Goal: Navigation & Orientation: Understand site structure

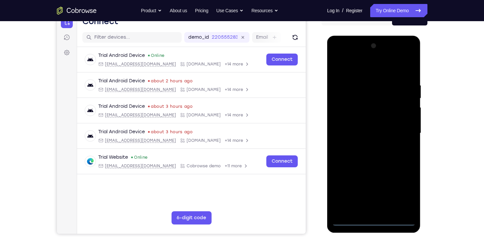
click at [375, 223] on div at bounding box center [373, 133] width 83 height 185
click at [404, 195] on div at bounding box center [373, 133] width 83 height 185
click at [354, 67] on div at bounding box center [373, 133] width 83 height 185
click at [399, 133] on div at bounding box center [373, 133] width 83 height 185
click at [366, 146] on div at bounding box center [373, 133] width 83 height 185
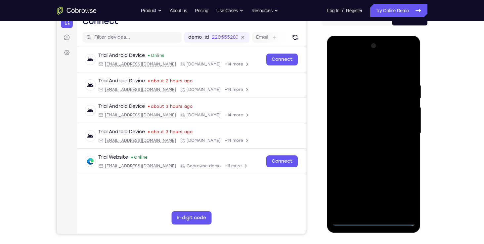
click at [366, 127] on div at bounding box center [373, 133] width 83 height 185
click at [372, 53] on div at bounding box center [373, 133] width 83 height 185
click at [371, 176] on div at bounding box center [373, 133] width 83 height 185
click at [371, 143] on div at bounding box center [373, 133] width 83 height 185
click at [339, 67] on div at bounding box center [373, 133] width 83 height 185
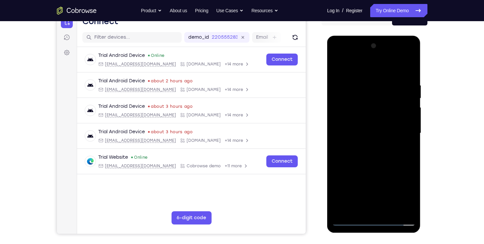
click at [351, 139] on div at bounding box center [373, 133] width 83 height 185
drag, startPoint x: 381, startPoint y: 173, endPoint x: 376, endPoint y: 138, distance: 36.0
click at [376, 138] on div at bounding box center [373, 133] width 83 height 185
drag, startPoint x: 383, startPoint y: 169, endPoint x: 382, endPoint y: 121, distance: 48.0
click at [382, 121] on div at bounding box center [373, 133] width 83 height 185
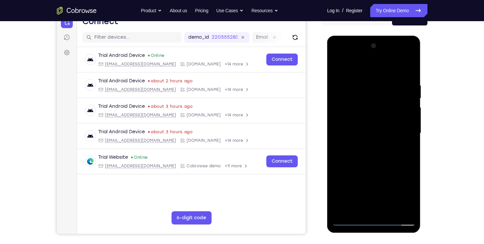
drag, startPoint x: 388, startPoint y: 193, endPoint x: 386, endPoint y: 151, distance: 42.0
click at [386, 151] on div at bounding box center [373, 133] width 83 height 185
drag, startPoint x: 378, startPoint y: 153, endPoint x: 373, endPoint y: 86, distance: 67.6
click at [373, 86] on div at bounding box center [373, 133] width 83 height 185
drag, startPoint x: 382, startPoint y: 149, endPoint x: 380, endPoint y: 94, distance: 54.6
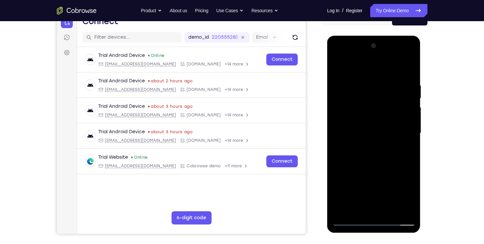
click at [380, 94] on div at bounding box center [373, 133] width 83 height 185
drag, startPoint x: 383, startPoint y: 170, endPoint x: 381, endPoint y: 145, distance: 24.2
click at [381, 145] on div at bounding box center [373, 133] width 83 height 185
click at [349, 185] on div at bounding box center [373, 133] width 83 height 185
click at [348, 93] on div at bounding box center [373, 133] width 83 height 185
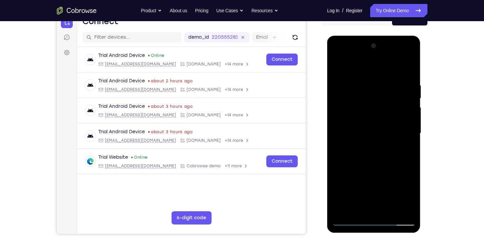
drag, startPoint x: 373, startPoint y: 76, endPoint x: 381, endPoint y: 142, distance: 66.6
click at [381, 142] on div at bounding box center [373, 133] width 83 height 185
drag, startPoint x: 382, startPoint y: 132, endPoint x: 382, endPoint y: 141, distance: 9.9
click at [382, 141] on div at bounding box center [373, 133] width 83 height 185
drag, startPoint x: 371, startPoint y: 162, endPoint x: 368, endPoint y: 65, distance: 97.6
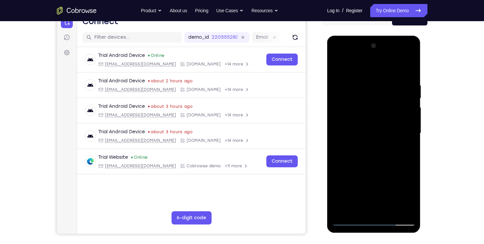
click at [368, 65] on div at bounding box center [373, 133] width 83 height 185
drag, startPoint x: 379, startPoint y: 152, endPoint x: 378, endPoint y: 96, distance: 56.2
click at [378, 96] on div at bounding box center [373, 133] width 83 height 185
click at [349, 180] on div at bounding box center [373, 133] width 83 height 185
drag, startPoint x: 373, startPoint y: 164, endPoint x: 372, endPoint y: 141, distance: 22.9
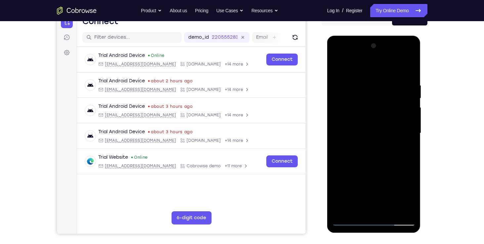
click at [372, 141] on div at bounding box center [373, 133] width 83 height 185
drag, startPoint x: 379, startPoint y: 178, endPoint x: 375, endPoint y: 103, distance: 74.5
click at [375, 103] on div at bounding box center [373, 133] width 83 height 185
click at [349, 176] on div at bounding box center [373, 133] width 83 height 185
click at [385, 145] on div at bounding box center [373, 133] width 83 height 185
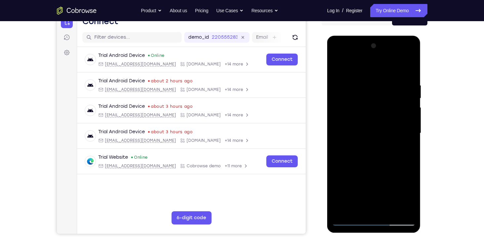
click at [338, 66] on div at bounding box center [373, 133] width 83 height 185
click at [348, 177] on div at bounding box center [373, 133] width 83 height 185
drag, startPoint x: 371, startPoint y: 166, endPoint x: 371, endPoint y: 153, distance: 13.2
click at [371, 153] on div at bounding box center [373, 133] width 83 height 185
click at [349, 165] on div at bounding box center [373, 133] width 83 height 185
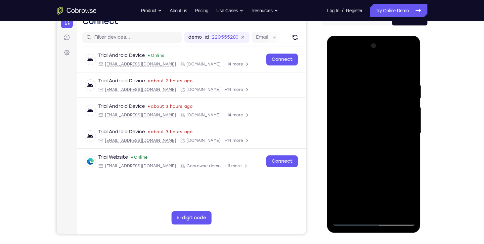
click at [411, 93] on div at bounding box center [373, 133] width 83 height 185
click at [378, 118] on div at bounding box center [373, 133] width 83 height 185
click at [349, 165] on div at bounding box center [373, 133] width 83 height 185
click at [391, 138] on div at bounding box center [373, 133] width 83 height 185
click at [369, 185] on div at bounding box center [373, 133] width 83 height 185
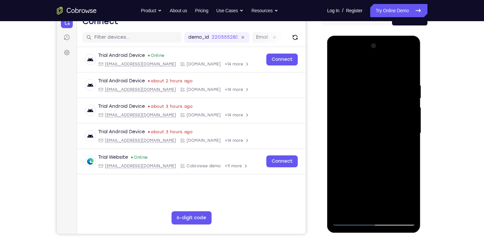
click at [373, 186] on div at bounding box center [373, 133] width 83 height 185
click at [348, 221] on div at bounding box center [373, 133] width 83 height 185
click at [372, 147] on div at bounding box center [373, 133] width 83 height 185
click at [375, 151] on div at bounding box center [373, 133] width 83 height 185
click at [348, 222] on div at bounding box center [373, 133] width 83 height 185
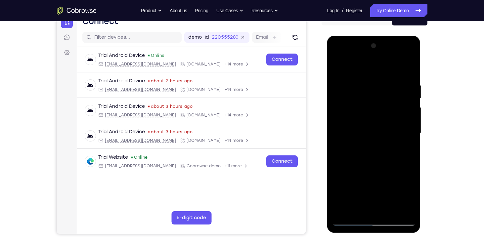
click at [349, 166] on div at bounding box center [373, 133] width 83 height 185
drag, startPoint x: 388, startPoint y: 145, endPoint x: 373, endPoint y: 86, distance: 60.9
click at [373, 86] on div at bounding box center [373, 133] width 83 height 185
drag, startPoint x: 383, startPoint y: 156, endPoint x: 378, endPoint y: 119, distance: 37.7
click at [378, 119] on div at bounding box center [373, 133] width 83 height 185
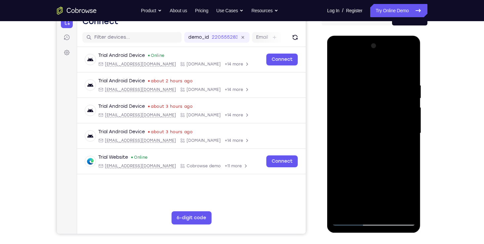
drag, startPoint x: 390, startPoint y: 144, endPoint x: 382, endPoint y: 100, distance: 44.9
click at [382, 100] on div at bounding box center [373, 133] width 83 height 185
drag, startPoint x: 385, startPoint y: 170, endPoint x: 382, endPoint y: 133, distance: 36.5
click at [382, 133] on div at bounding box center [373, 133] width 83 height 185
drag, startPoint x: 380, startPoint y: 181, endPoint x: 374, endPoint y: 113, distance: 68.4
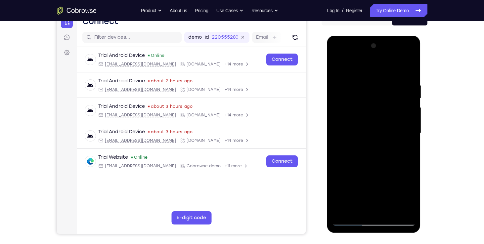
click at [374, 113] on div at bounding box center [373, 133] width 83 height 185
drag, startPoint x: 373, startPoint y: 159, endPoint x: 371, endPoint y: 120, distance: 39.4
click at [371, 120] on div at bounding box center [373, 133] width 83 height 185
click at [384, 83] on div at bounding box center [373, 133] width 83 height 185
click at [349, 219] on div at bounding box center [373, 133] width 83 height 185
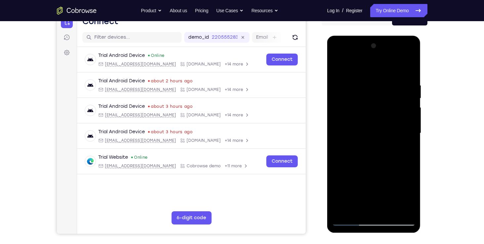
click at [403, 145] on div at bounding box center [373, 133] width 83 height 185
drag, startPoint x: 388, startPoint y: 115, endPoint x: 391, endPoint y: 135, distance: 19.5
click at [391, 135] on div at bounding box center [373, 133] width 83 height 185
click at [382, 116] on div at bounding box center [373, 133] width 83 height 185
click at [350, 221] on div at bounding box center [373, 133] width 83 height 185
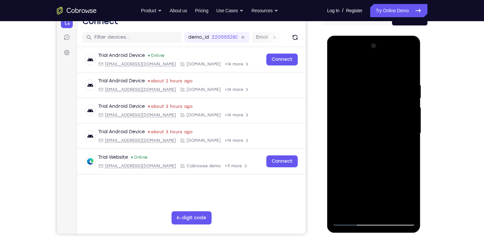
click at [404, 164] on div at bounding box center [373, 133] width 83 height 185
drag, startPoint x: 372, startPoint y: 105, endPoint x: 381, endPoint y: 187, distance: 81.8
click at [381, 187] on div at bounding box center [373, 133] width 83 height 185
click at [387, 113] on div at bounding box center [373, 133] width 83 height 185
click at [350, 217] on div at bounding box center [373, 133] width 83 height 185
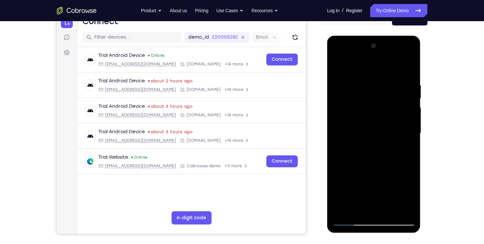
click at [348, 222] on div at bounding box center [373, 133] width 83 height 185
click at [405, 162] on div at bounding box center [373, 133] width 83 height 185
drag, startPoint x: 383, startPoint y: 108, endPoint x: 396, endPoint y: 189, distance: 81.8
click at [396, 189] on div at bounding box center [373, 133] width 83 height 185
drag, startPoint x: 378, startPoint y: 88, endPoint x: 384, endPoint y: 160, distance: 72.3
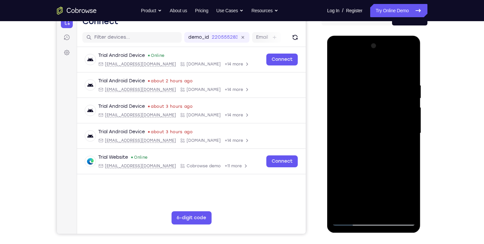
click at [384, 160] on div at bounding box center [373, 133] width 83 height 185
drag, startPoint x: 381, startPoint y: 107, endPoint x: 381, endPoint y: 147, distance: 40.0
click at [381, 147] on div at bounding box center [373, 133] width 83 height 185
drag, startPoint x: 381, startPoint y: 159, endPoint x: 374, endPoint y: 99, distance: 60.2
click at [374, 99] on div at bounding box center [373, 133] width 83 height 185
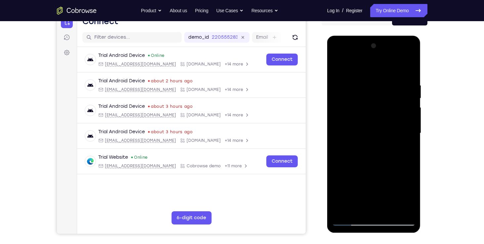
drag, startPoint x: 370, startPoint y: 81, endPoint x: 375, endPoint y: 152, distance: 71.3
click at [375, 152] on div at bounding box center [373, 133] width 83 height 185
drag, startPoint x: 373, startPoint y: 97, endPoint x: 379, endPoint y: 175, distance: 78.2
click at [379, 175] on div at bounding box center [373, 133] width 83 height 185
drag, startPoint x: 363, startPoint y: 96, endPoint x: 369, endPoint y: 206, distance: 109.9
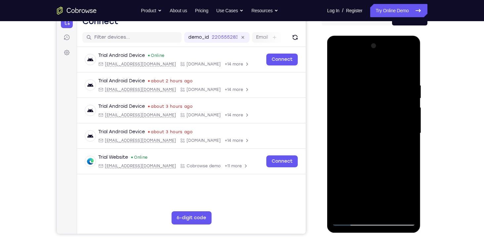
click at [369, 206] on div at bounding box center [373, 133] width 83 height 185
click at [348, 175] on div at bounding box center [373, 133] width 83 height 185
click at [375, 164] on div at bounding box center [373, 133] width 83 height 185
click at [361, 161] on div at bounding box center [373, 133] width 83 height 185
drag, startPoint x: 387, startPoint y: 89, endPoint x: 389, endPoint y: 143, distance: 53.6
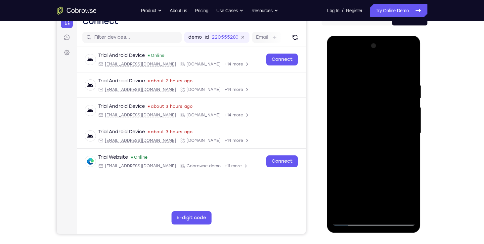
click at [389, 143] on div at bounding box center [373, 133] width 83 height 185
click at [387, 118] on div at bounding box center [373, 133] width 83 height 185
click at [349, 221] on div at bounding box center [373, 133] width 83 height 185
click at [405, 176] on div at bounding box center [373, 133] width 83 height 185
drag, startPoint x: 366, startPoint y: 119, endPoint x: 370, endPoint y: 184, distance: 65.6
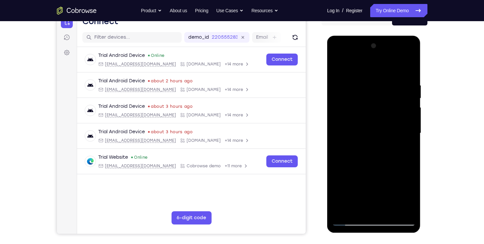
click at [370, 184] on div at bounding box center [373, 133] width 83 height 185
click at [380, 114] on div at bounding box center [373, 133] width 83 height 185
click at [349, 223] on div at bounding box center [373, 133] width 83 height 185
drag, startPoint x: 373, startPoint y: 109, endPoint x: 381, endPoint y: 183, distance: 74.8
click at [381, 183] on div at bounding box center [373, 133] width 83 height 185
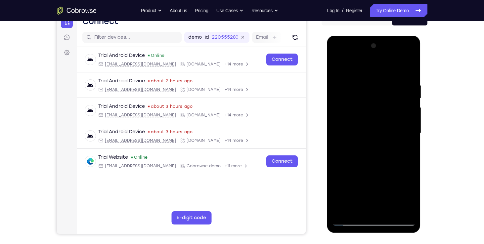
click at [391, 96] on div at bounding box center [373, 133] width 83 height 185
click at [351, 221] on div at bounding box center [373, 133] width 83 height 185
drag, startPoint x: 371, startPoint y: 126, endPoint x: 379, endPoint y: 196, distance: 70.2
click at [379, 196] on div at bounding box center [373, 133] width 83 height 185
drag, startPoint x: 379, startPoint y: 196, endPoint x: 365, endPoint y: 80, distance: 116.8
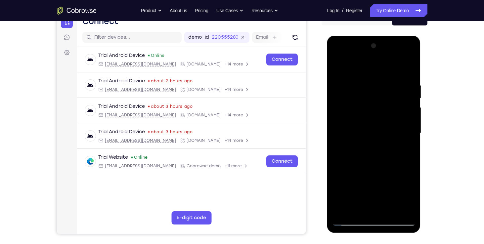
click at [365, 80] on div at bounding box center [373, 133] width 83 height 185
drag, startPoint x: 381, startPoint y: 188, endPoint x: 373, endPoint y: 126, distance: 63.3
click at [373, 126] on div at bounding box center [373, 133] width 83 height 185
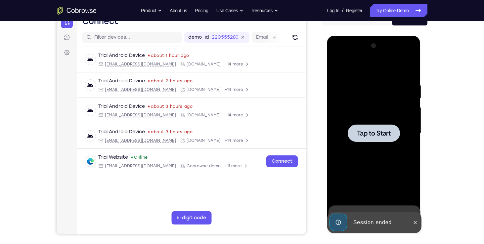
click at [378, 104] on div at bounding box center [373, 133] width 83 height 185
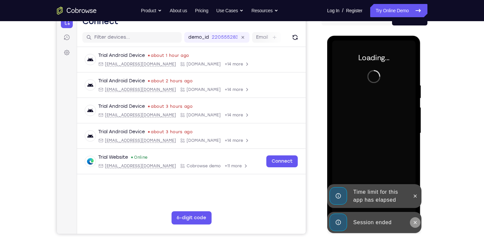
click at [415, 224] on icon at bounding box center [414, 222] width 5 height 5
